Goal: Information Seeking & Learning: Learn about a topic

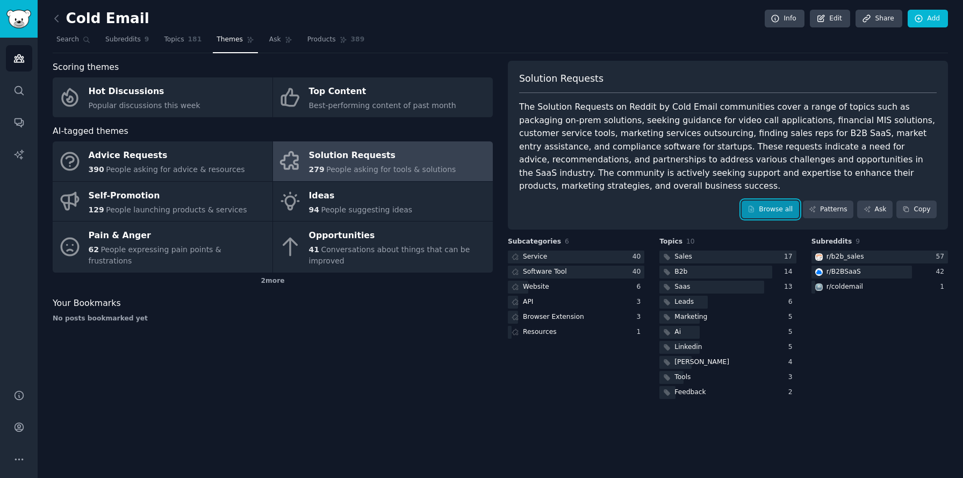
click at [771, 200] on link "Browse all" at bounding box center [771, 209] width 58 height 18
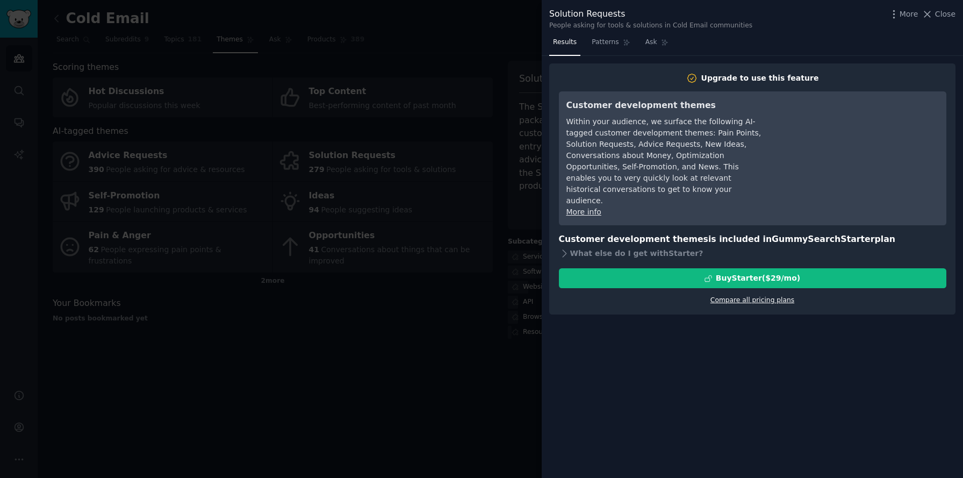
click at [758, 296] on link "Compare all pricing plans" at bounding box center [752, 300] width 84 height 8
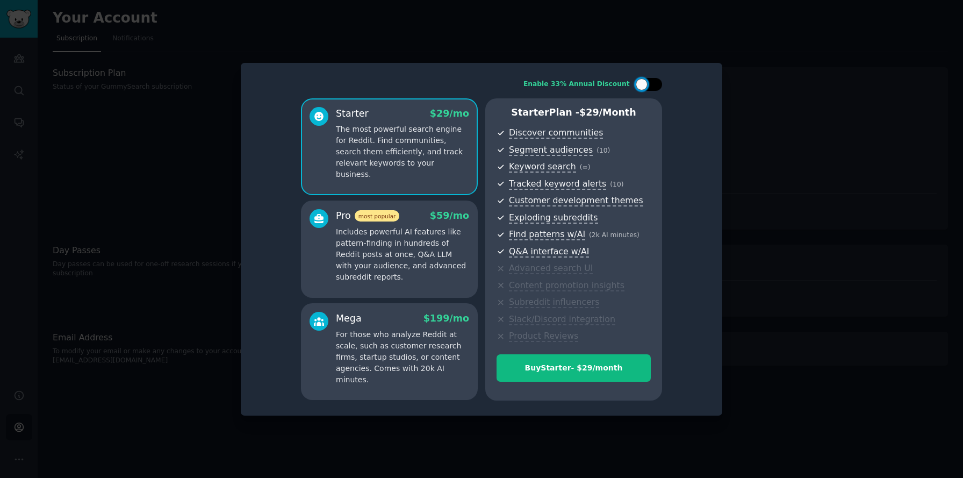
click at [656, 85] on div at bounding box center [653, 84] width 5 height 5
click at [656, 85] on div at bounding box center [656, 84] width 12 height 12
click at [656, 85] on div at bounding box center [653, 84] width 5 height 5
click at [656, 85] on div at bounding box center [656, 84] width 12 height 12
checkbox input "false"
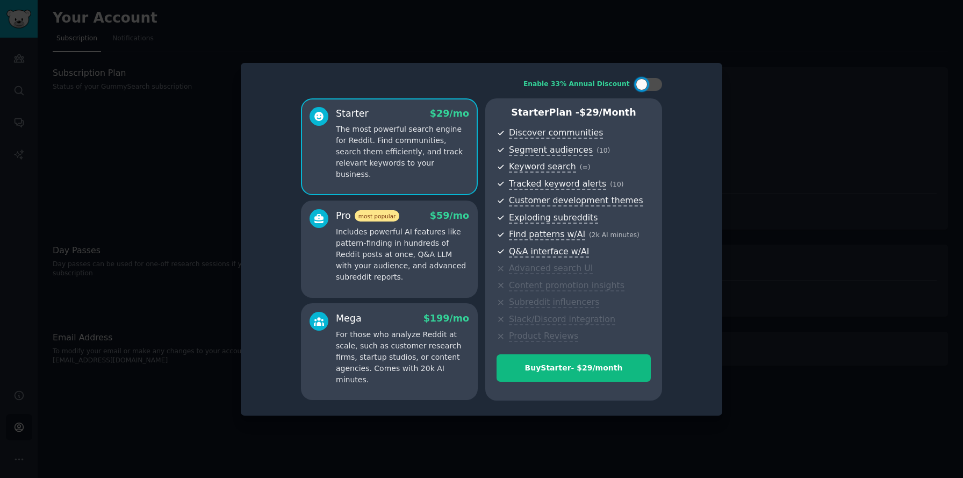
click at [551, 354] on div "Starter Plan - $ 29 /month Discover communities Segment audiences ( 10 ) Keywor…" at bounding box center [573, 249] width 177 height 302
click at [558, 371] on div "Buy Starter - $ 29 /month" at bounding box center [573, 367] width 153 height 11
click at [181, 178] on div at bounding box center [481, 239] width 963 height 478
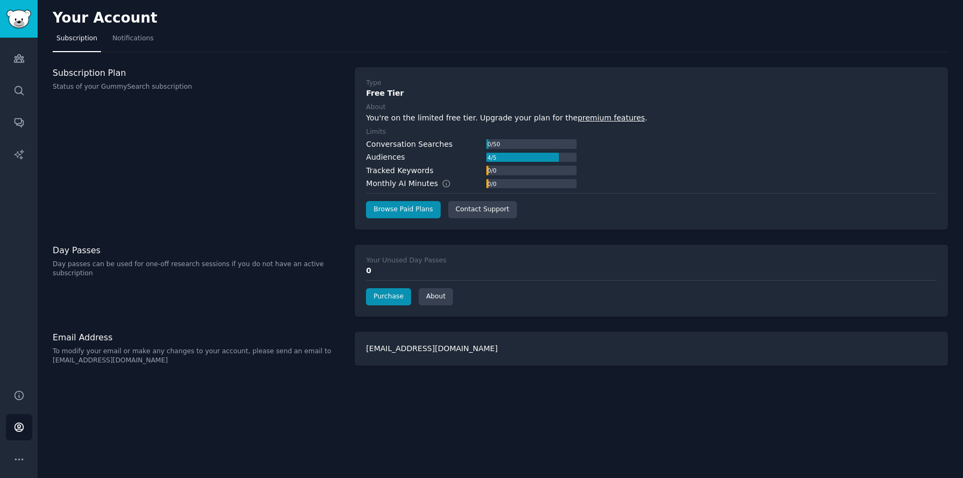
drag, startPoint x: 204, startPoint y: 182, endPoint x: 272, endPoint y: 209, distance: 73.6
click at [272, 209] on div "Subscription Plan Status of your GummySearch subscription" at bounding box center [198, 148] width 291 height 162
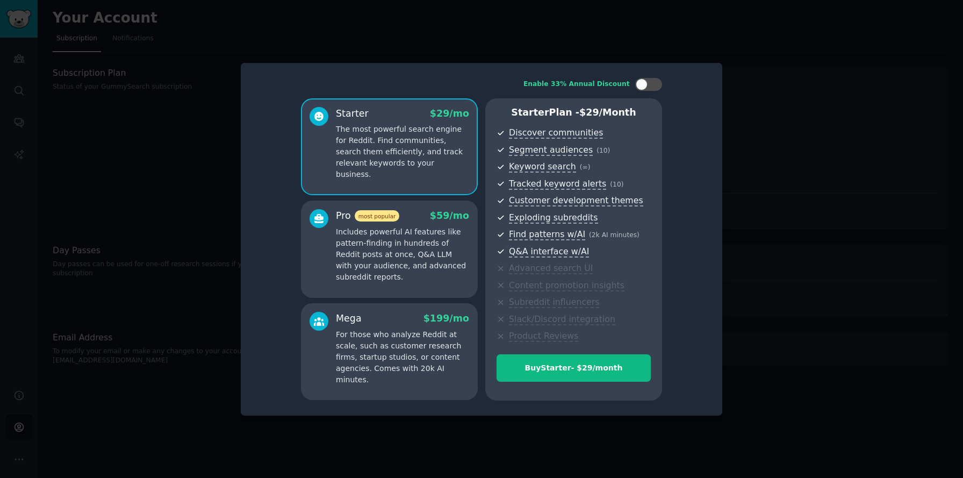
click at [875, 77] on div at bounding box center [481, 239] width 963 height 478
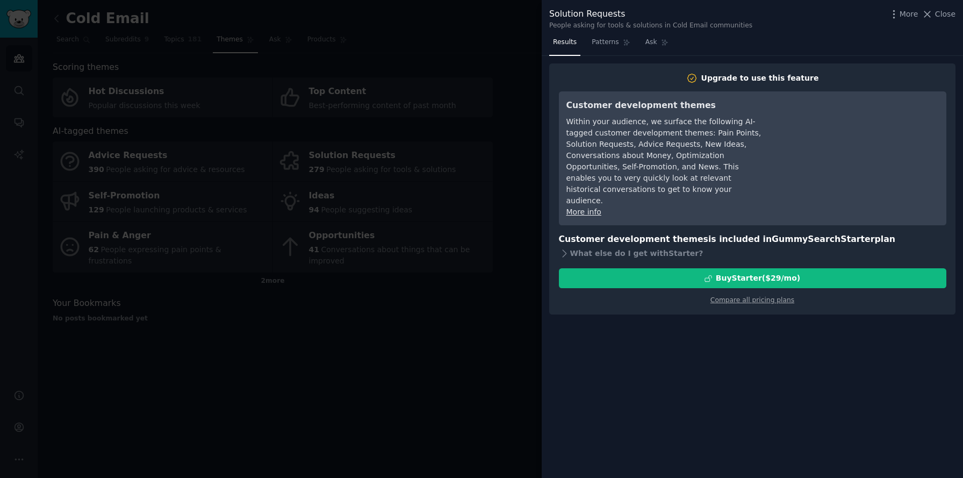
click at [412, 164] on div at bounding box center [481, 239] width 963 height 478
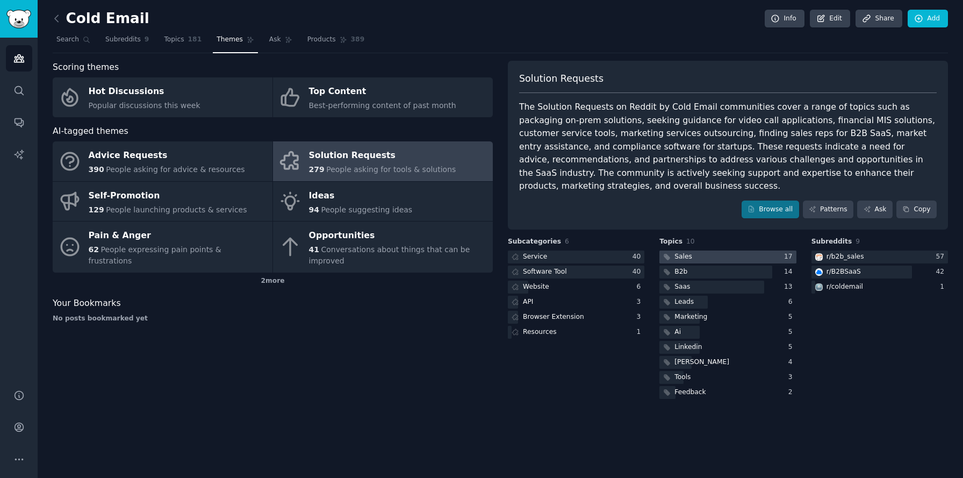
click at [685, 252] on div "Sales" at bounding box center [683, 257] width 18 height 10
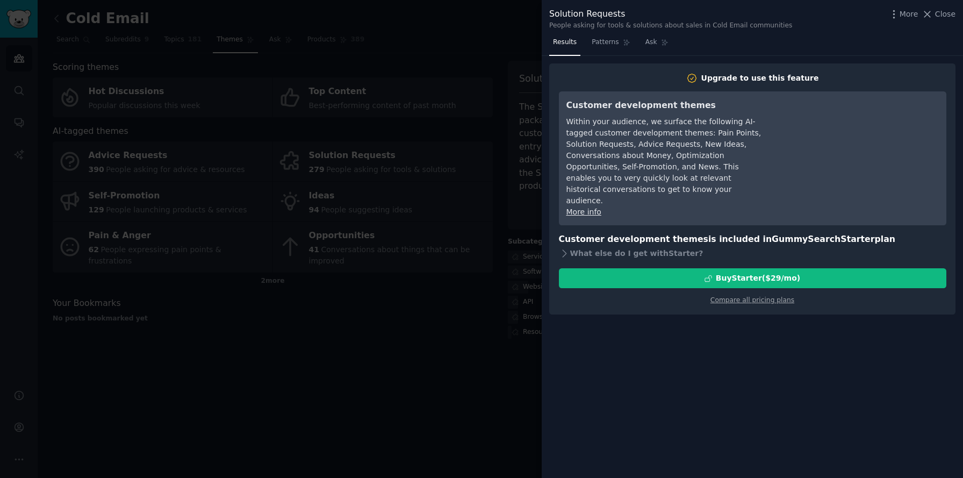
click at [451, 300] on div at bounding box center [481, 239] width 963 height 478
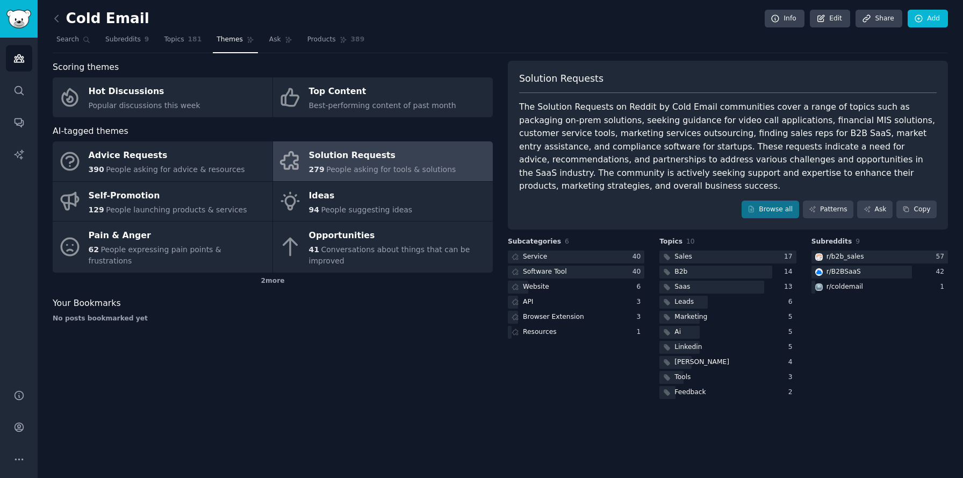
click at [365, 165] on div "279 People asking for tools & solutions" at bounding box center [382, 169] width 147 height 11
click at [373, 169] on span "People asking for tools & solutions" at bounding box center [391, 169] width 130 height 9
click at [375, 157] on div "Solution Requests" at bounding box center [382, 155] width 147 height 17
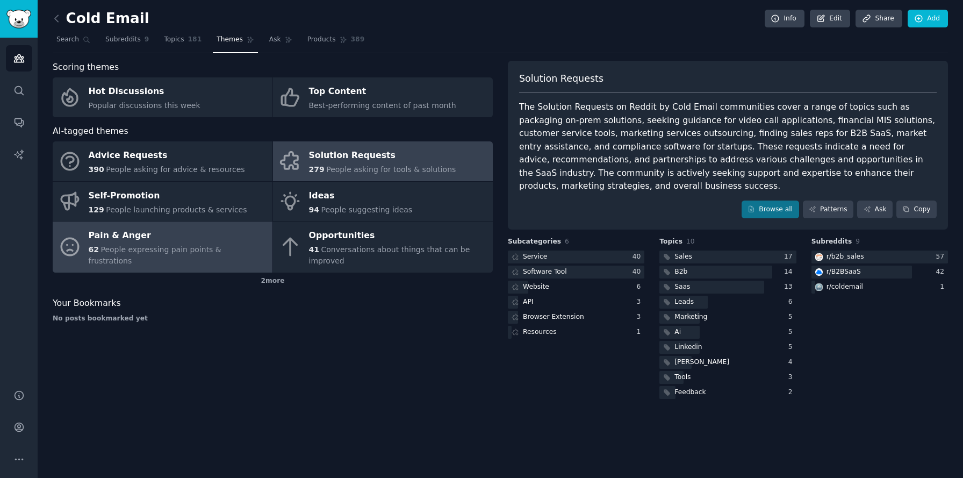
click at [211, 268] on link "Pain & Anger 62 People expressing pain points & frustrations" at bounding box center [163, 246] width 220 height 51
